Goal: Information Seeking & Learning: Learn about a topic

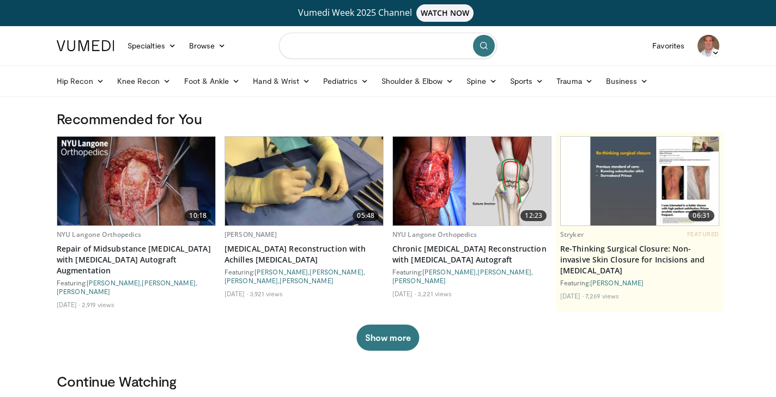
click at [353, 46] on input "Search topics, interventions" at bounding box center [388, 46] width 218 height 26
type input "**********"
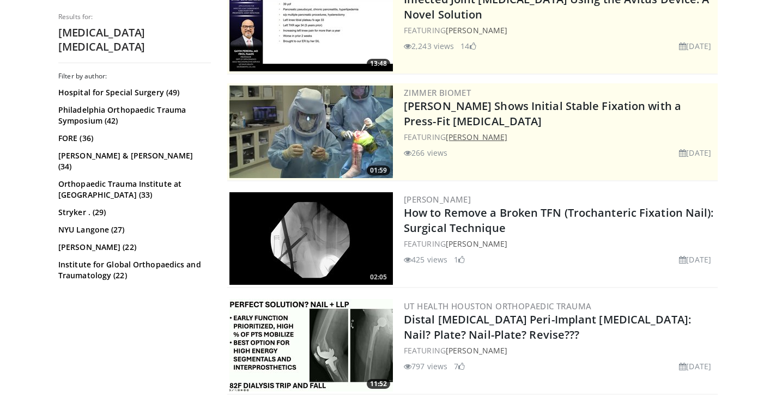
scroll to position [176, 0]
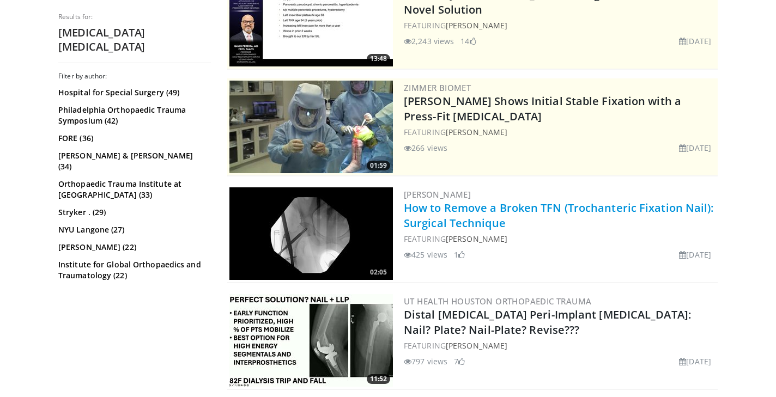
click at [496, 210] on link "How to Remove a Broken TFN (Trochanteric Fixation Nail): Surgical Technique" at bounding box center [559, 216] width 310 height 30
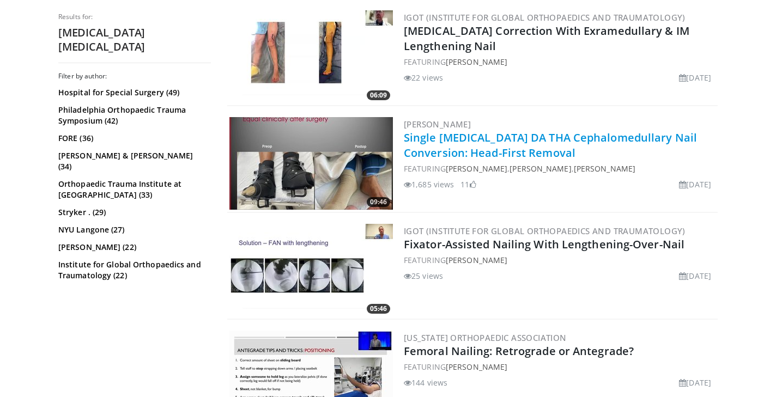
scroll to position [577, 0]
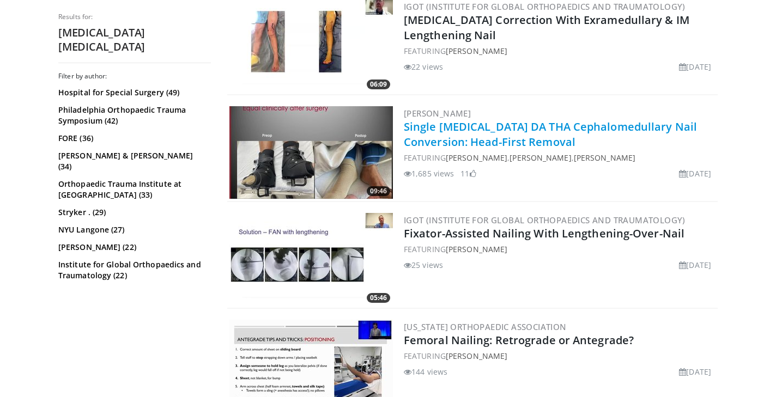
click at [472, 131] on link "Single Incision DA THA Cephalomedullary Nail Conversion: Head-First Removal" at bounding box center [550, 134] width 293 height 30
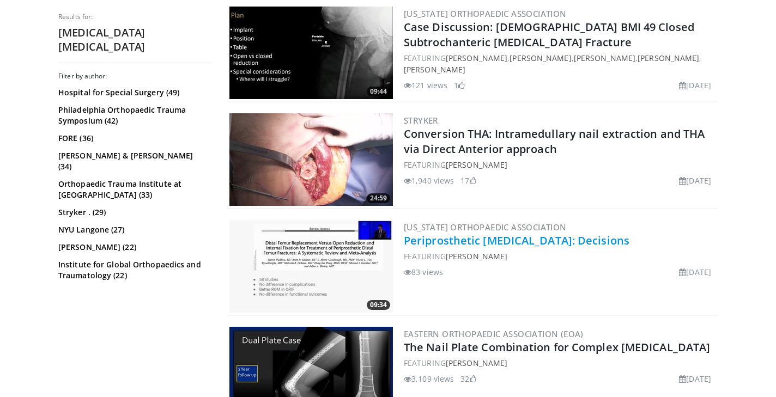
scroll to position [1107, 0]
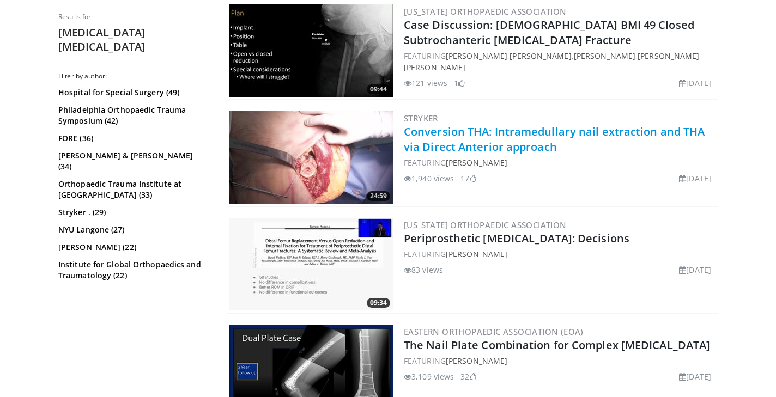
click at [511, 134] on link "Conversion THA: Intramedullary nail extraction and THA via Direct Anterior appr…" at bounding box center [554, 139] width 301 height 30
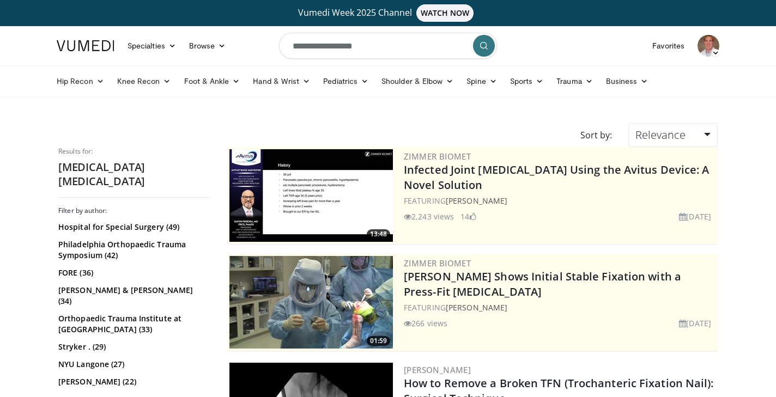
scroll to position [0, 0]
drag, startPoint x: 317, startPoint y: 42, endPoint x: 250, endPoint y: 35, distance: 67.4
click at [250, 35] on nav "Specialties Adult & Family Medicine Allergy, Asthma, Immunology Anesthesiology …" at bounding box center [388, 45] width 676 height 39
type input "**********"
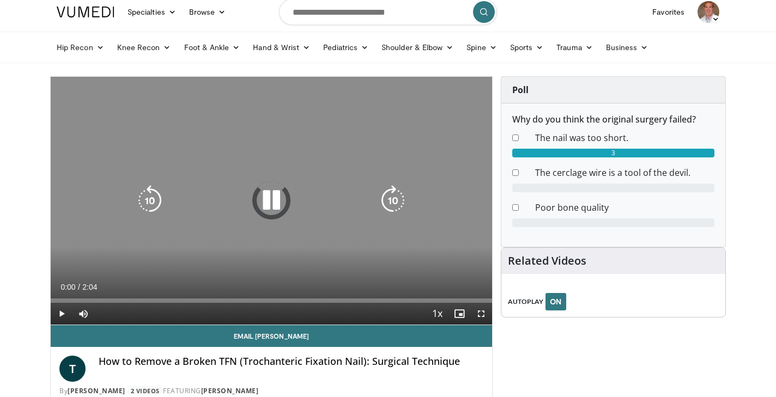
scroll to position [24, 0]
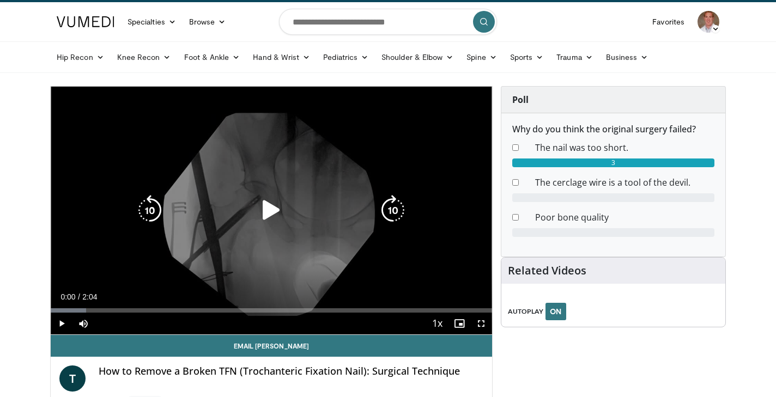
click at [271, 206] on icon "Video Player" at bounding box center [271, 210] width 31 height 31
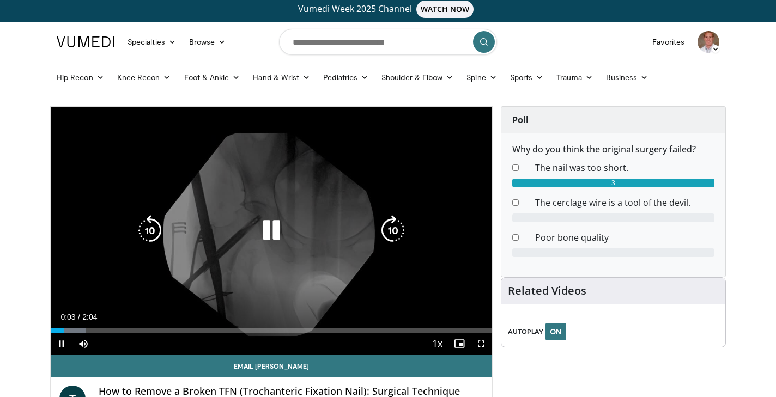
scroll to position [0, 0]
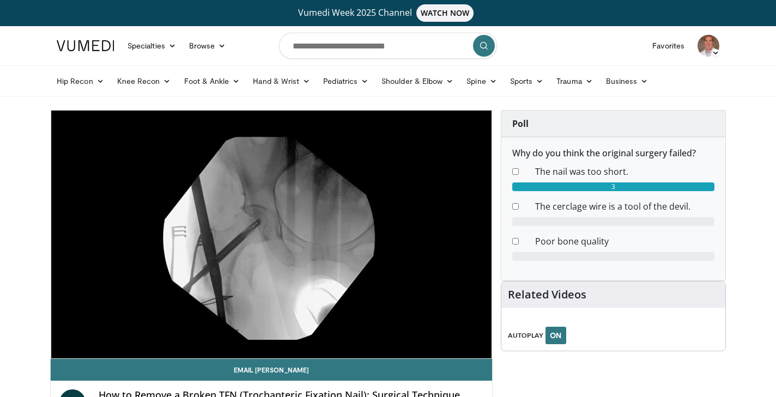
click at [391, 227] on div "10 seconds Tap to unmute" at bounding box center [272, 235] width 442 height 248
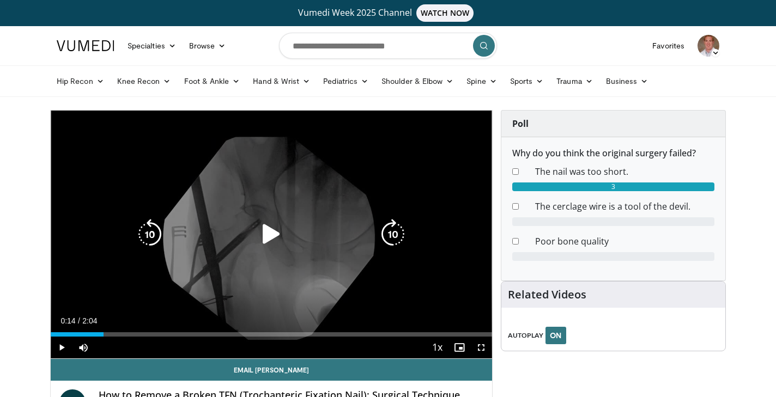
click at [263, 225] on icon "Video Player" at bounding box center [271, 234] width 31 height 31
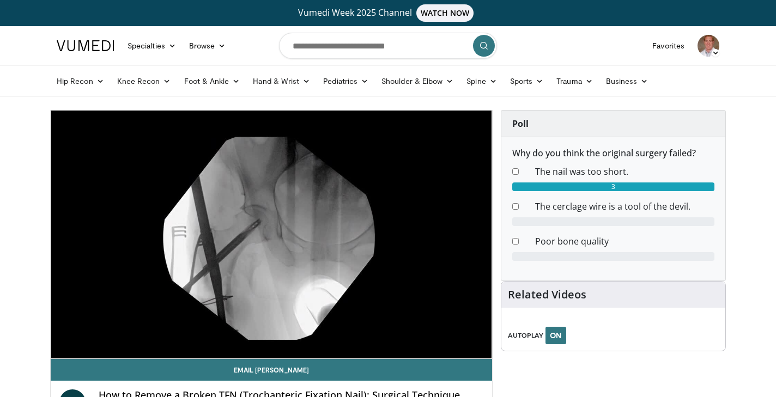
click at [389, 236] on div "10 seconds Tap to unmute" at bounding box center [272, 235] width 442 height 248
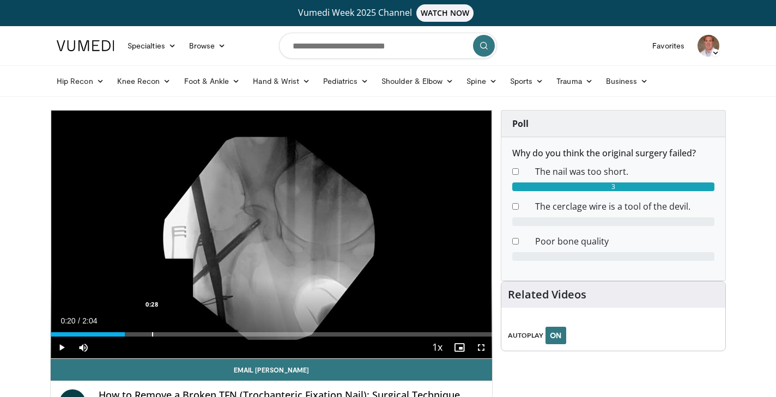
click at [152, 333] on div "Progress Bar" at bounding box center [152, 335] width 1 height 4
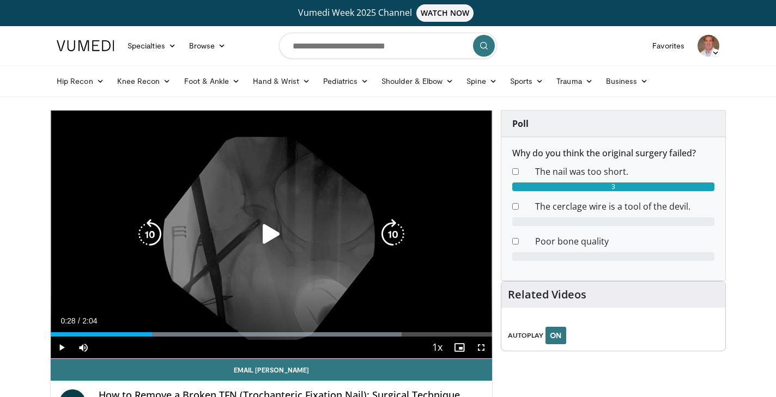
click at [271, 231] on icon "Video Player" at bounding box center [271, 234] width 31 height 31
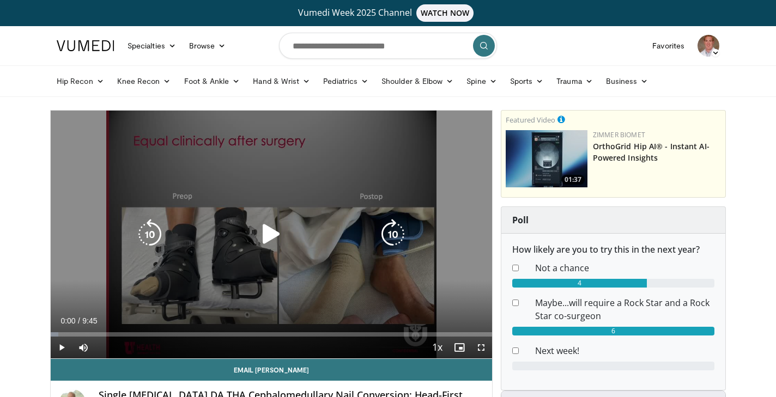
click at [268, 233] on icon "Video Player" at bounding box center [271, 234] width 31 height 31
click at [394, 231] on icon "Video Player" at bounding box center [393, 234] width 31 height 31
click at [390, 233] on icon "Video Player" at bounding box center [393, 234] width 31 height 31
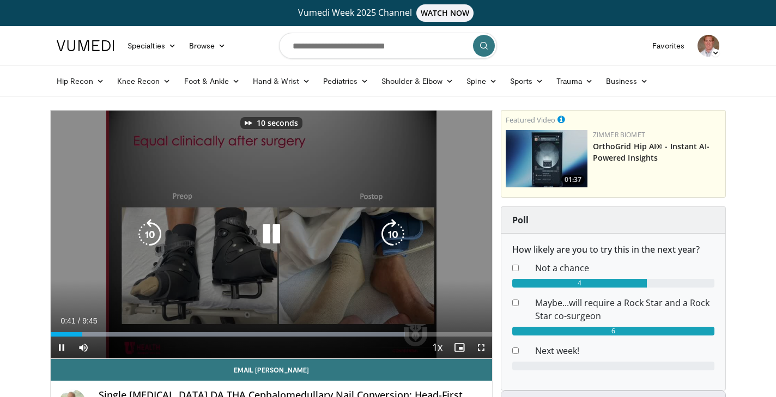
click at [456, 283] on div "10 seconds Tap to unmute" at bounding box center [272, 235] width 442 height 248
click at [263, 228] on icon "Video Player" at bounding box center [271, 234] width 31 height 31
click at [395, 231] on icon "Video Player" at bounding box center [393, 234] width 31 height 31
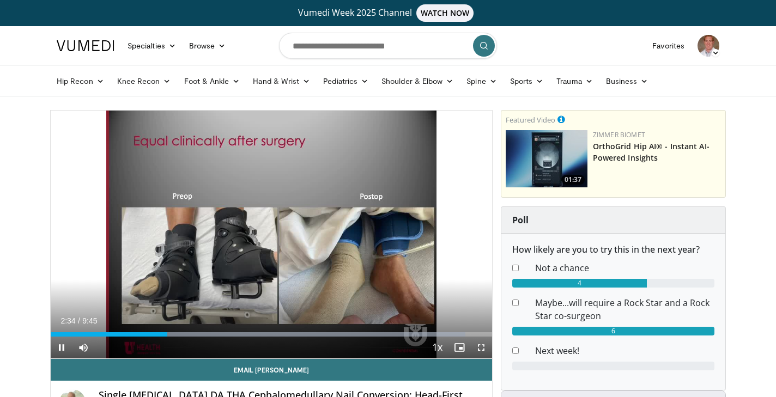
click at [478, 342] on span "Video Player" at bounding box center [481, 348] width 22 height 22
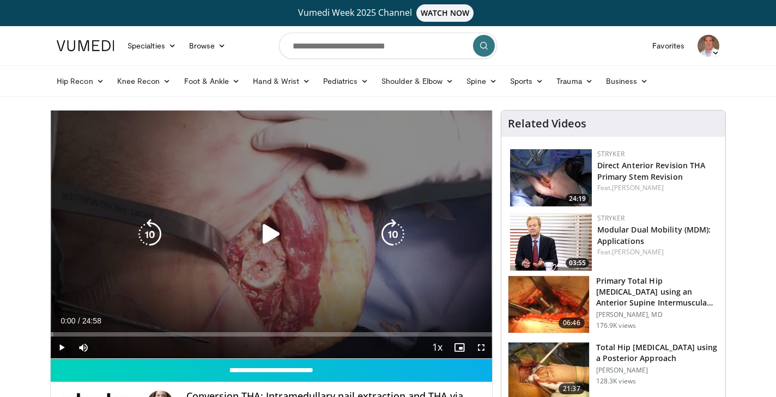
click at [265, 230] on icon "Video Player" at bounding box center [271, 234] width 31 height 31
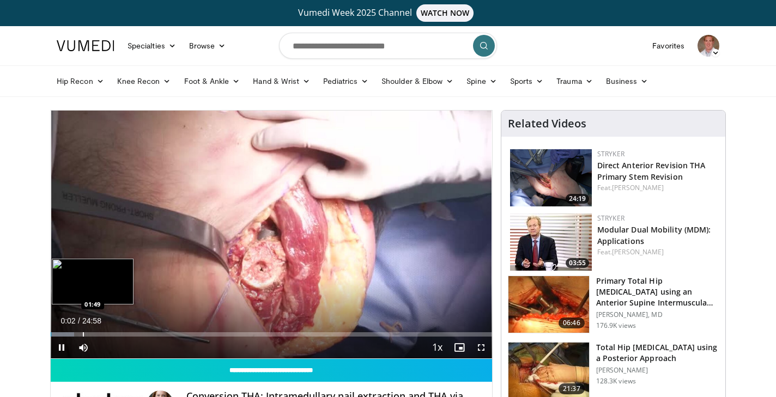
click at [83, 331] on div "Loaded : 5.34% 00:02 01:49" at bounding box center [272, 332] width 442 height 10
click at [68, 330] on div "Loaded : 16.69% 02:02 00:55" at bounding box center [272, 332] width 442 height 10
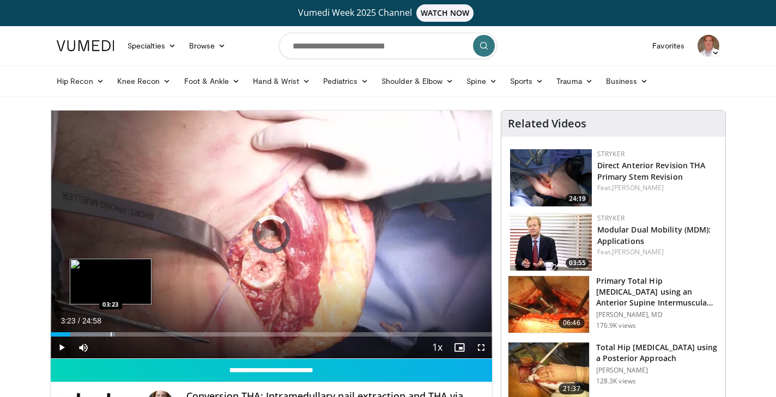
click at [111, 333] on div "Progress Bar" at bounding box center [111, 335] width 1 height 4
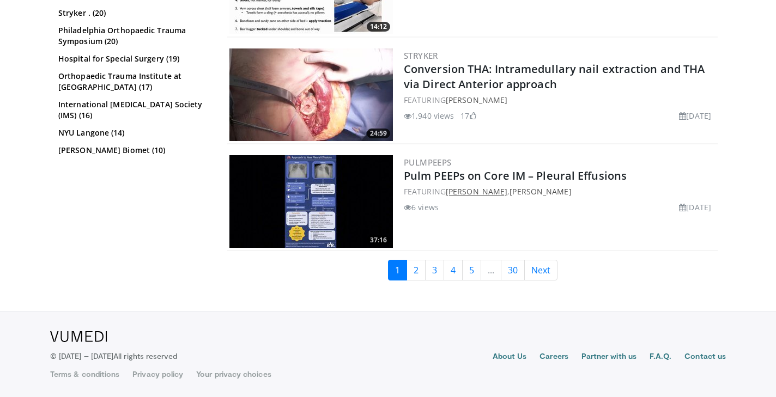
scroll to position [2772, 0]
click at [416, 268] on link "2" at bounding box center [416, 270] width 19 height 21
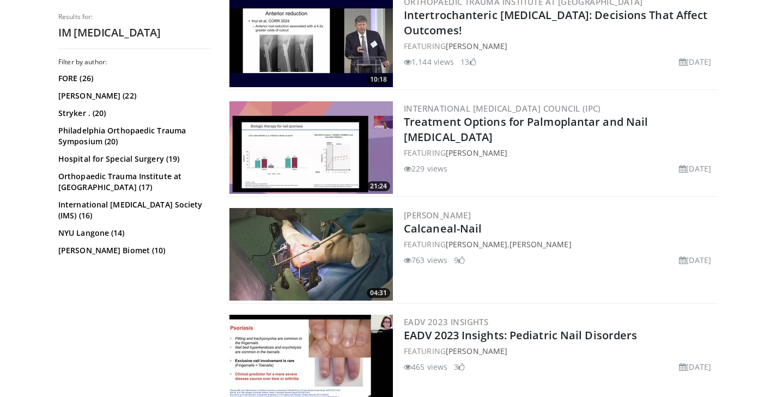
scroll to position [2188, 0]
